Goal: Task Accomplishment & Management: Manage account settings

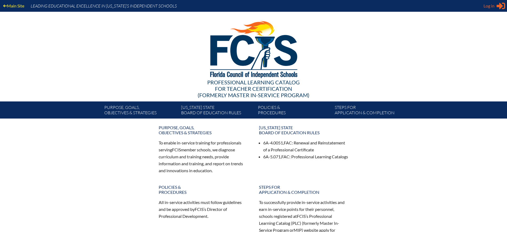
type input "[EMAIL_ADDRESS][DOMAIN_NAME]"
click at [489, 6] on span "Log in" at bounding box center [489, 6] width 11 height 6
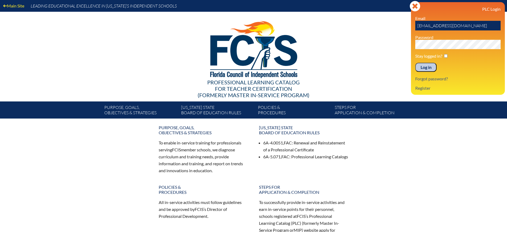
click at [424, 65] on input "Log in" at bounding box center [426, 67] width 21 height 9
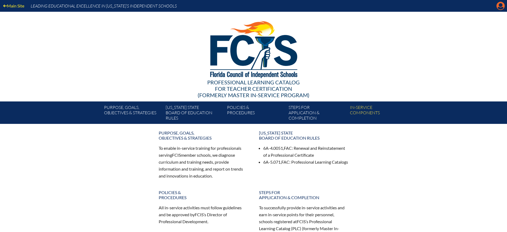
drag, startPoint x: 501, startPoint y: 6, endPoint x: 495, endPoint y: 9, distance: 6.5
click at [501, 6] on icon "Manage Account" at bounding box center [501, 6] width 9 height 9
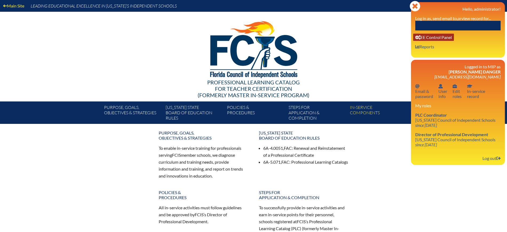
click at [432, 37] on link "User info EE Control Panel" at bounding box center [434, 37] width 41 height 7
